Goal: Task Accomplishment & Management: Use online tool/utility

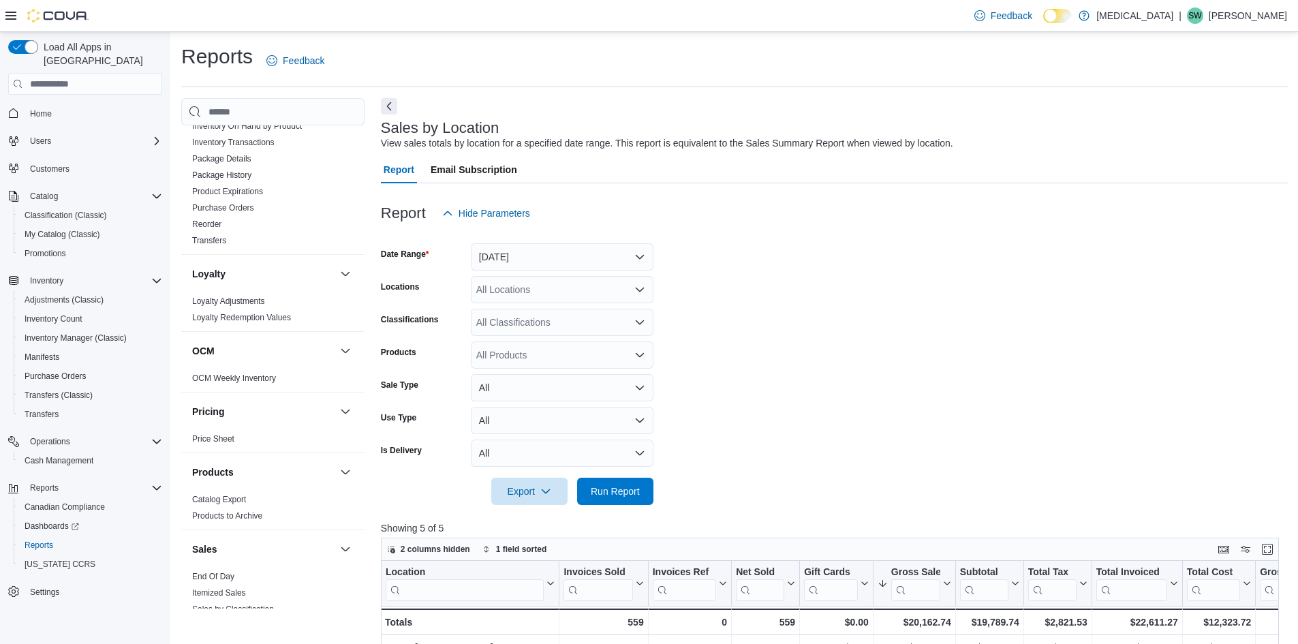
scroll to position [817, 0]
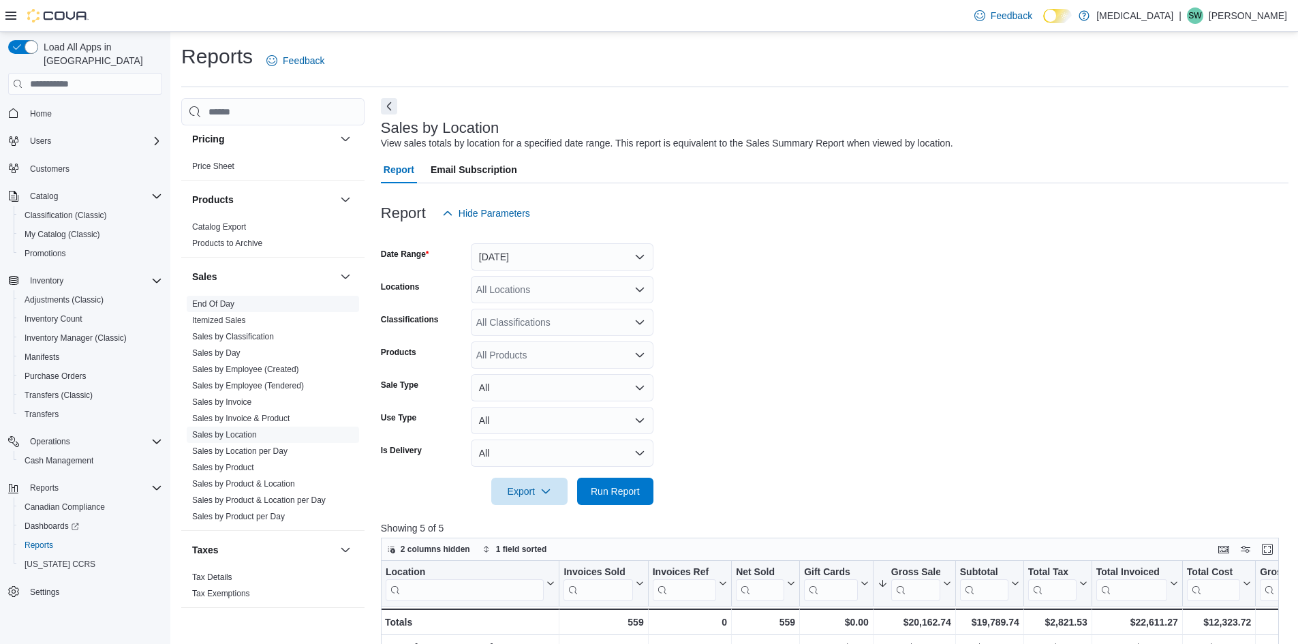
click at [213, 300] on link "End Of Day" at bounding box center [213, 304] width 42 height 10
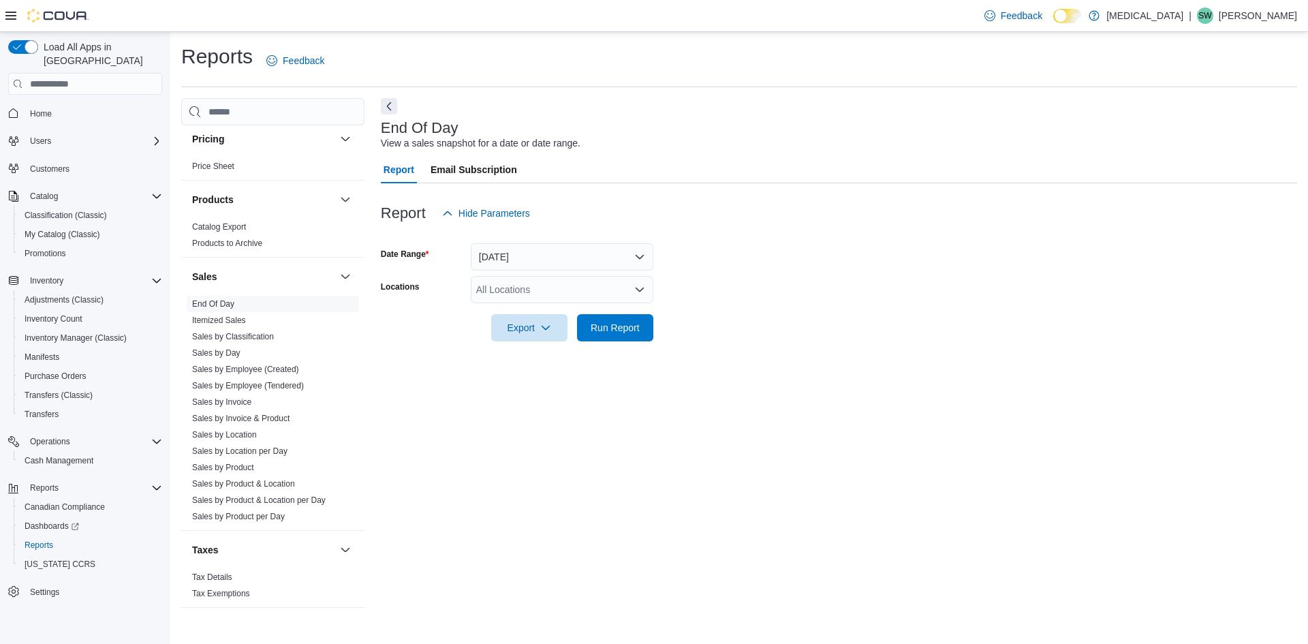
click at [551, 292] on div "All Locations" at bounding box center [562, 289] width 183 height 27
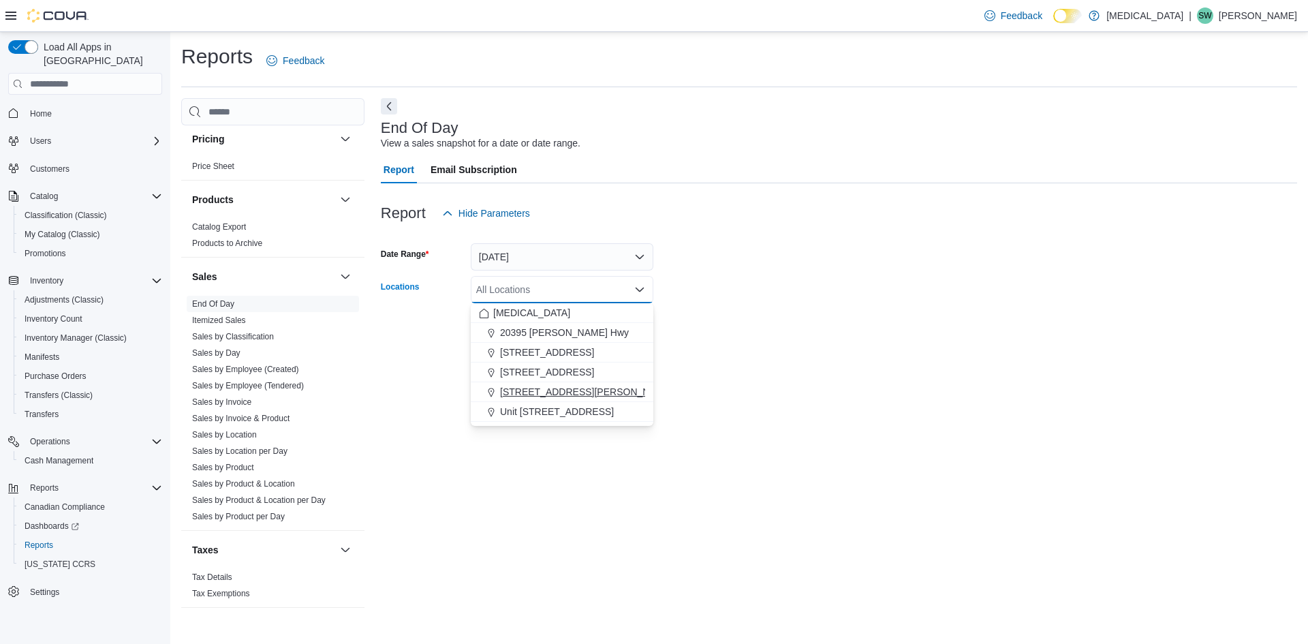
click at [529, 391] on span "[STREET_ADDRESS][PERSON_NAME]" at bounding box center [586, 392] width 173 height 14
click at [926, 354] on div at bounding box center [839, 349] width 916 height 16
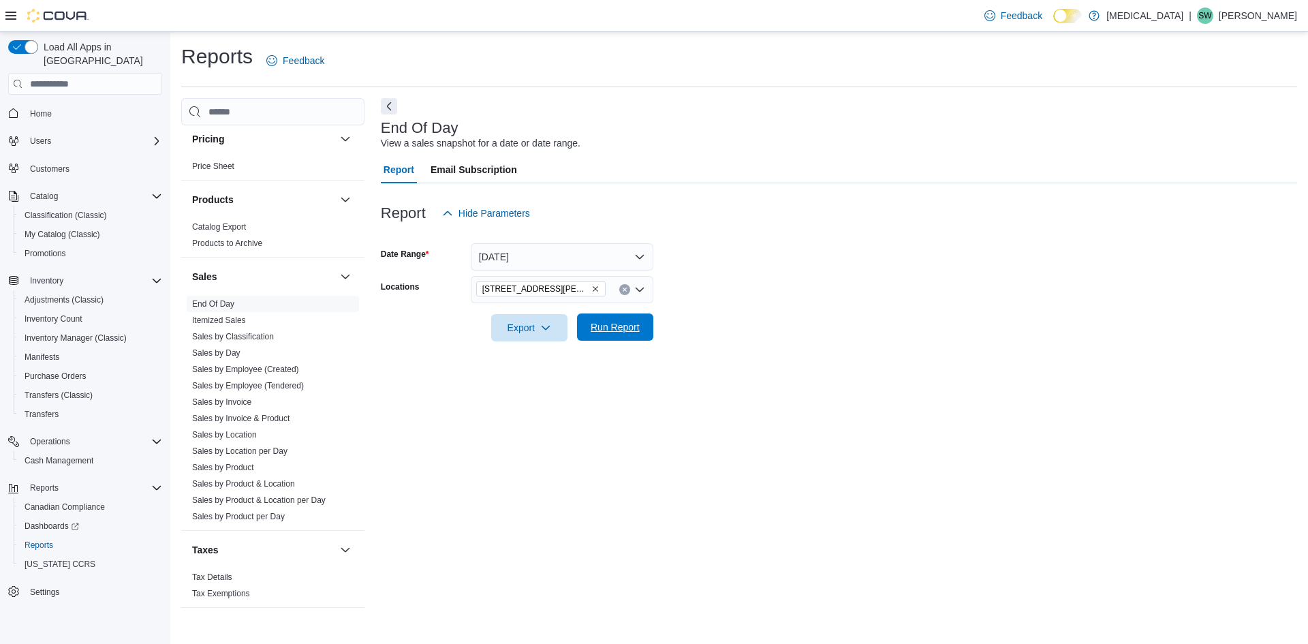
click at [616, 337] on span "Run Report" at bounding box center [615, 326] width 60 height 27
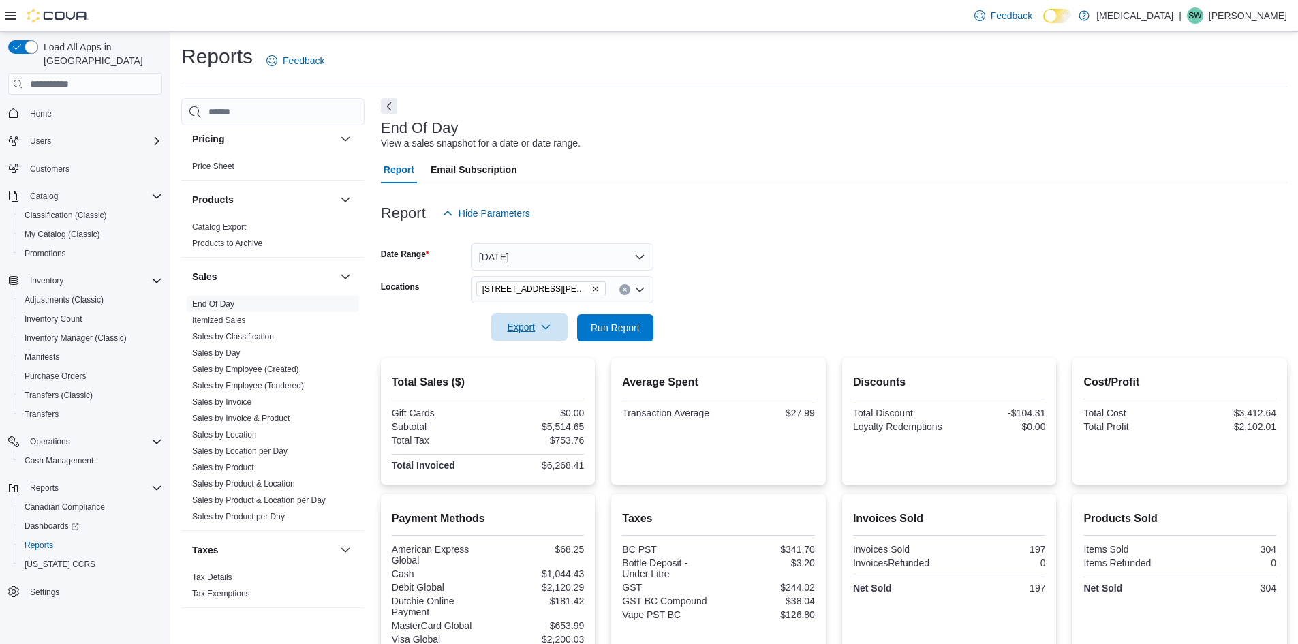
click at [539, 327] on span "Export" at bounding box center [529, 326] width 60 height 27
click at [535, 377] on span "Export to Pdf" at bounding box center [531, 382] width 61 height 11
